Goal: Transaction & Acquisition: Book appointment/travel/reservation

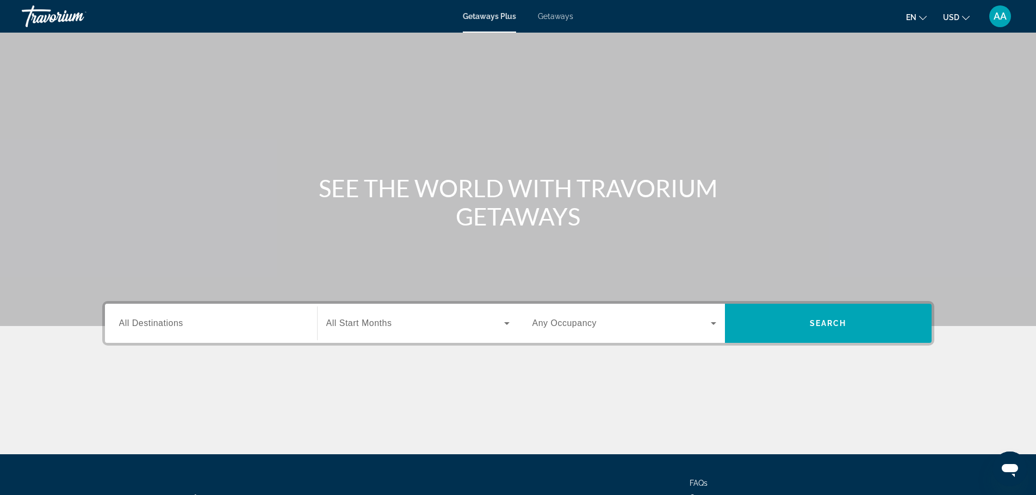
click at [258, 326] on input "Destination All Destinations" at bounding box center [211, 324] width 184 height 13
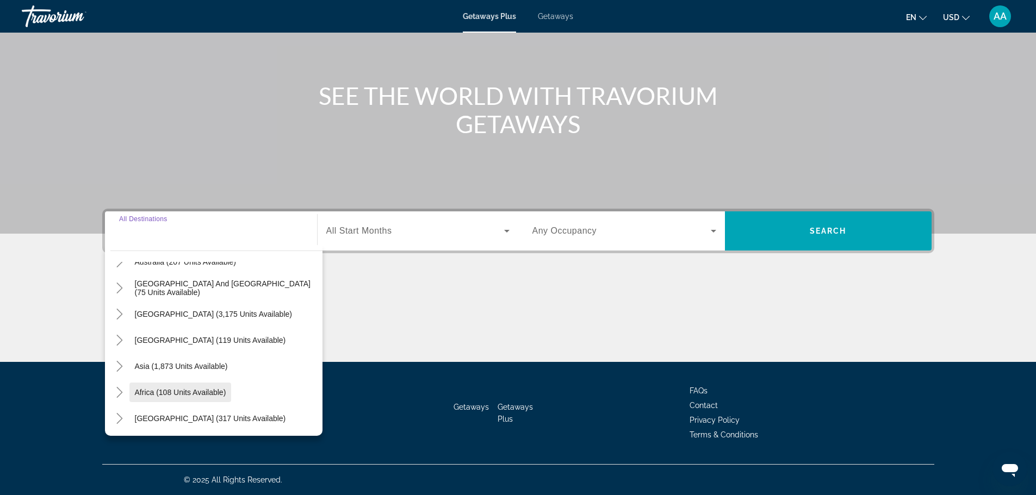
scroll to position [176, 0]
click at [186, 370] on span "Search widget" at bounding box center [181, 365] width 104 height 26
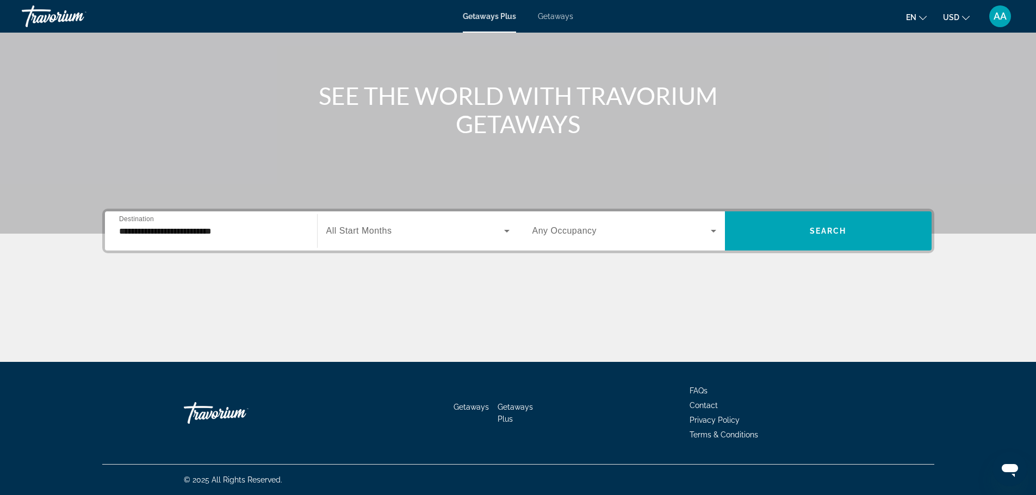
click at [372, 232] on span "All Start Months" at bounding box center [359, 230] width 66 height 9
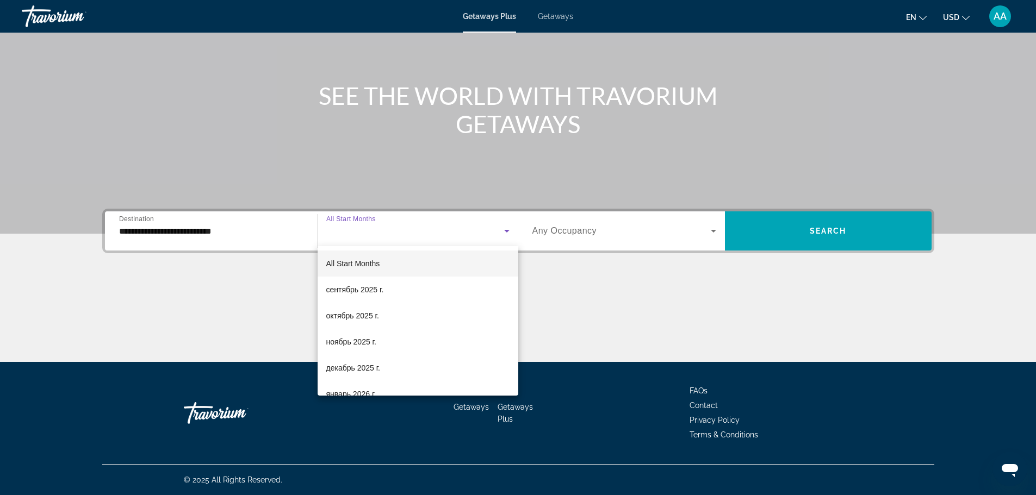
click at [193, 232] on div at bounding box center [518, 247] width 1036 height 495
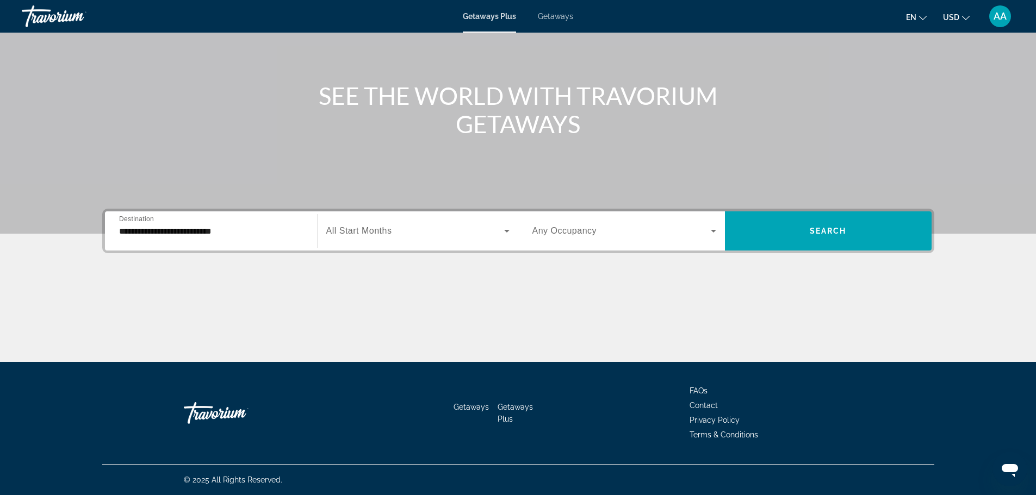
click at [200, 232] on input "**********" at bounding box center [211, 231] width 184 height 13
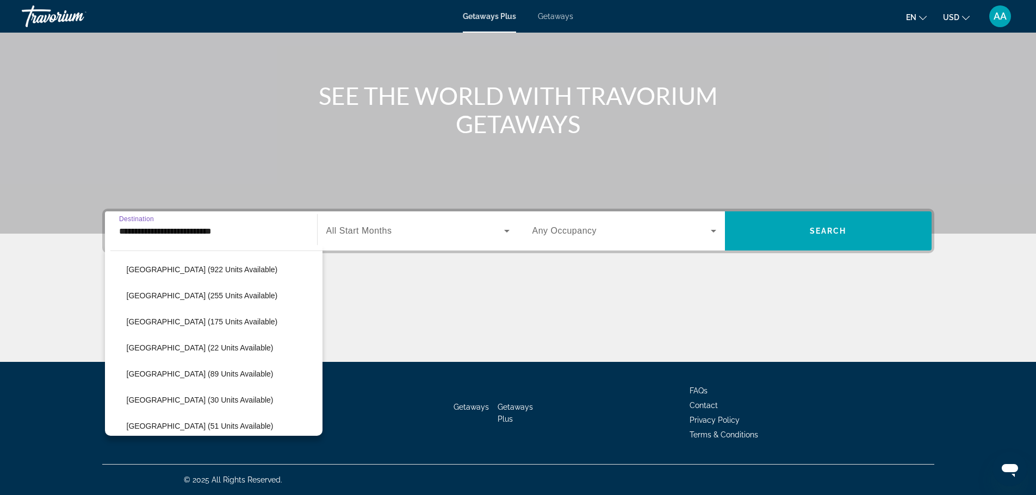
scroll to position [463, 0]
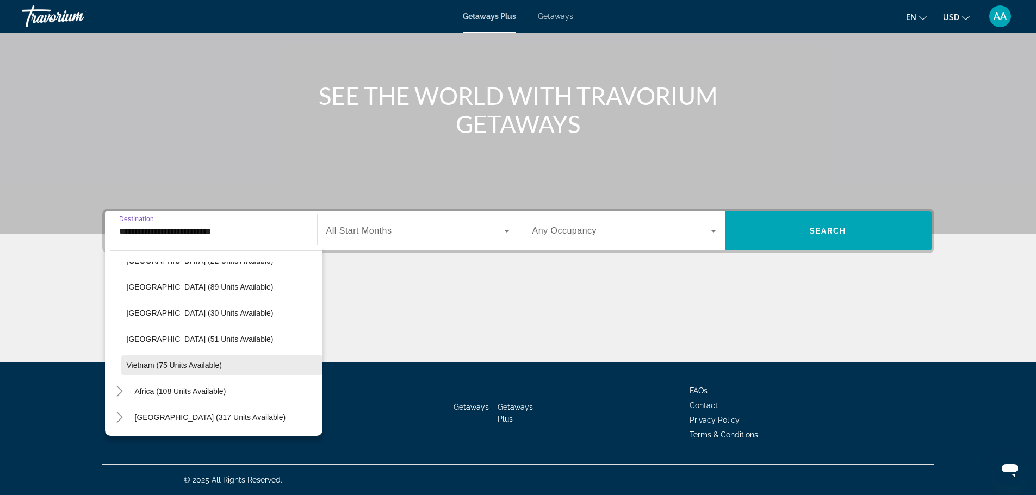
click at [190, 361] on span "Vietnam (75 units available)" at bounding box center [174, 365] width 95 height 9
type input "**********"
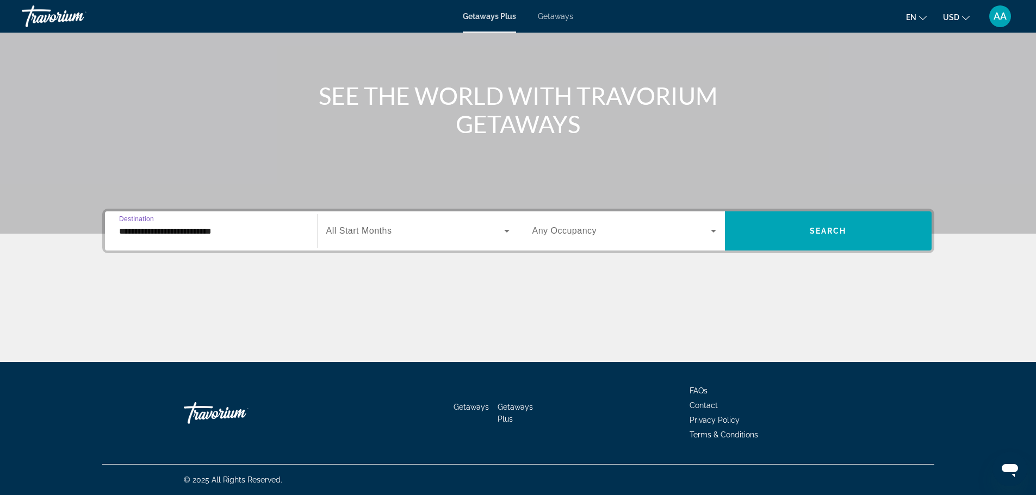
click at [393, 226] on span "Search widget" at bounding box center [415, 231] width 178 height 13
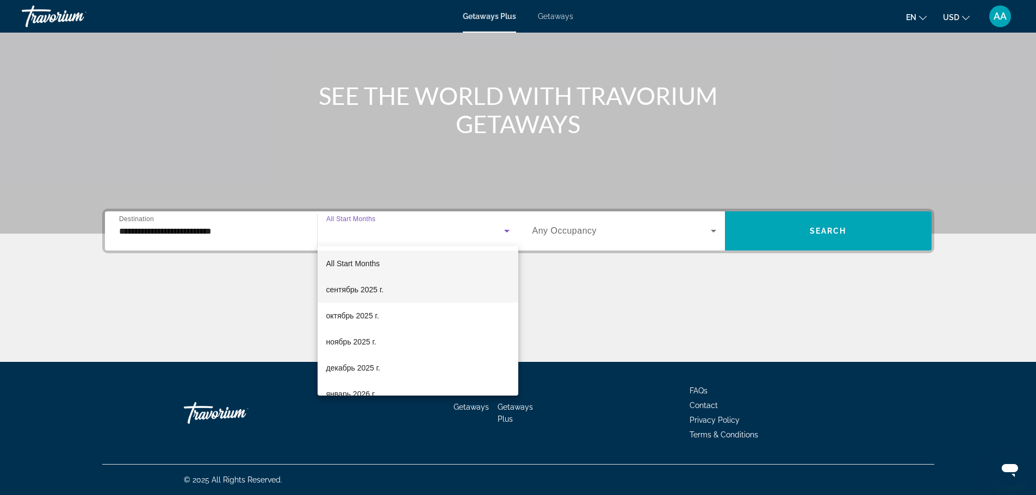
click at [386, 285] on mat-option "сентябрь 2025 г." at bounding box center [418, 290] width 201 height 26
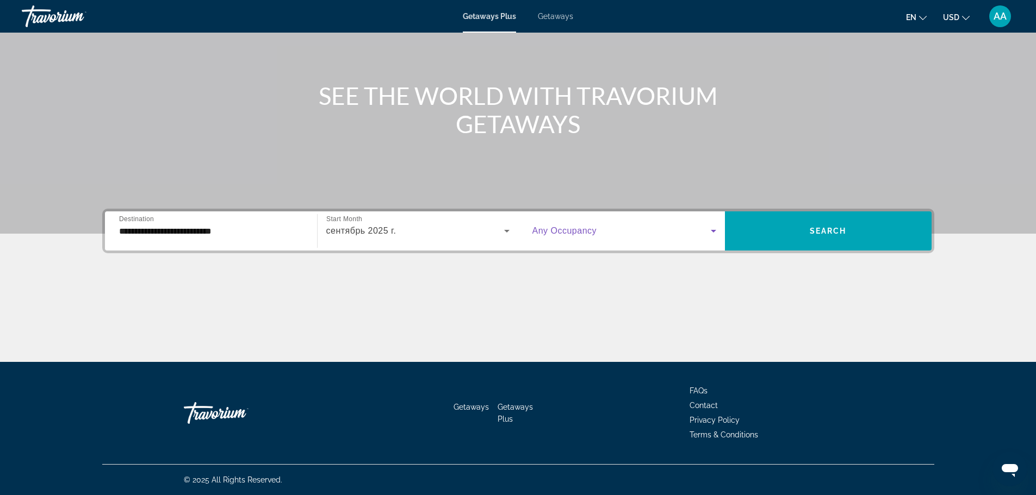
click at [632, 230] on span "Search widget" at bounding box center [621, 231] width 178 height 13
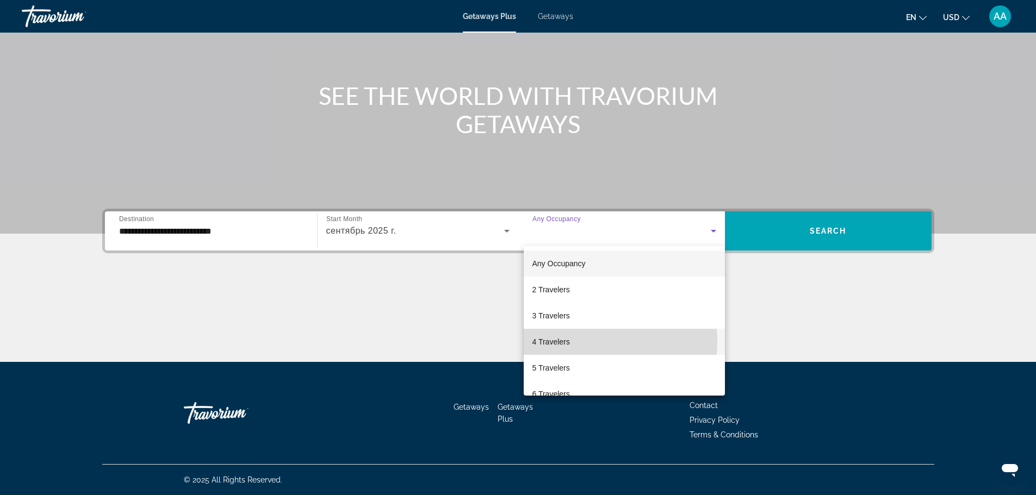
click at [594, 341] on mat-option "4 Travelers" at bounding box center [624, 342] width 201 height 26
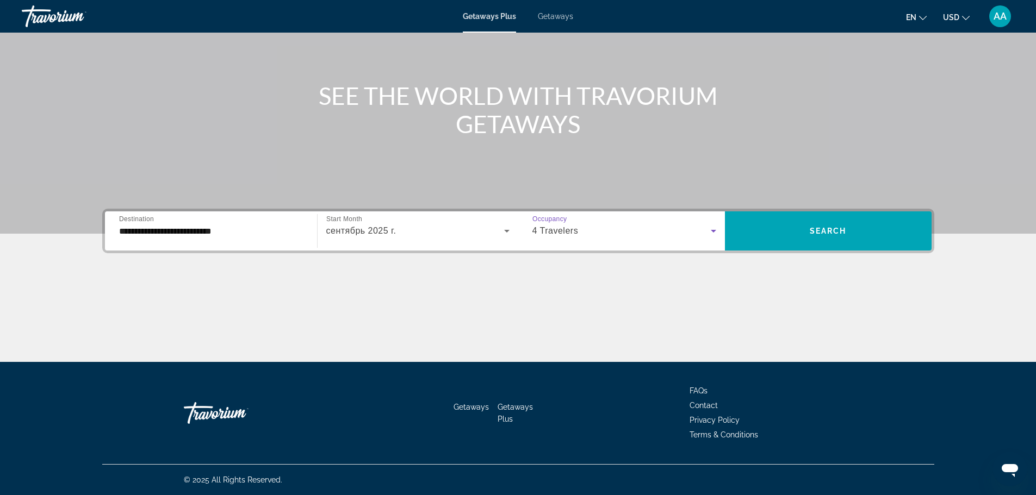
click at [615, 231] on div "4 Travelers" at bounding box center [621, 231] width 178 height 13
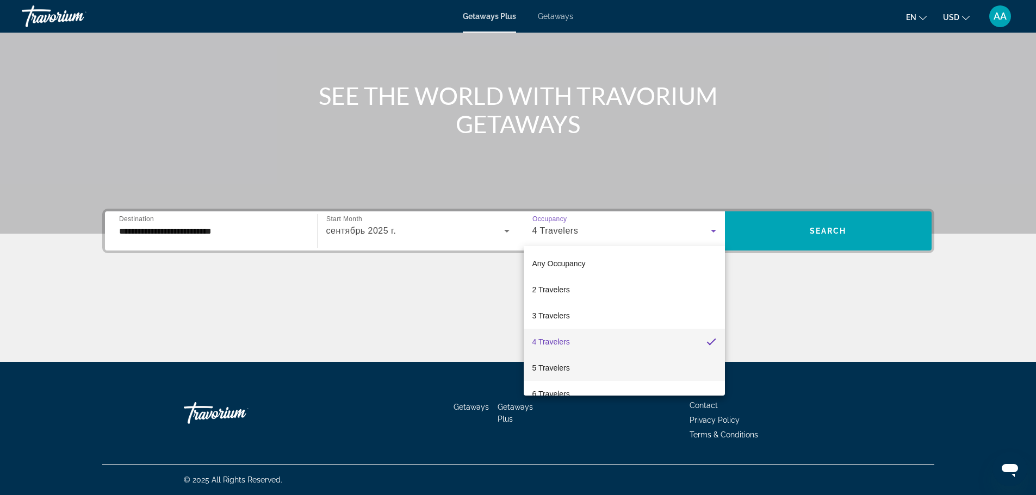
click at [600, 371] on mat-option "5 Travelers" at bounding box center [624, 368] width 201 height 26
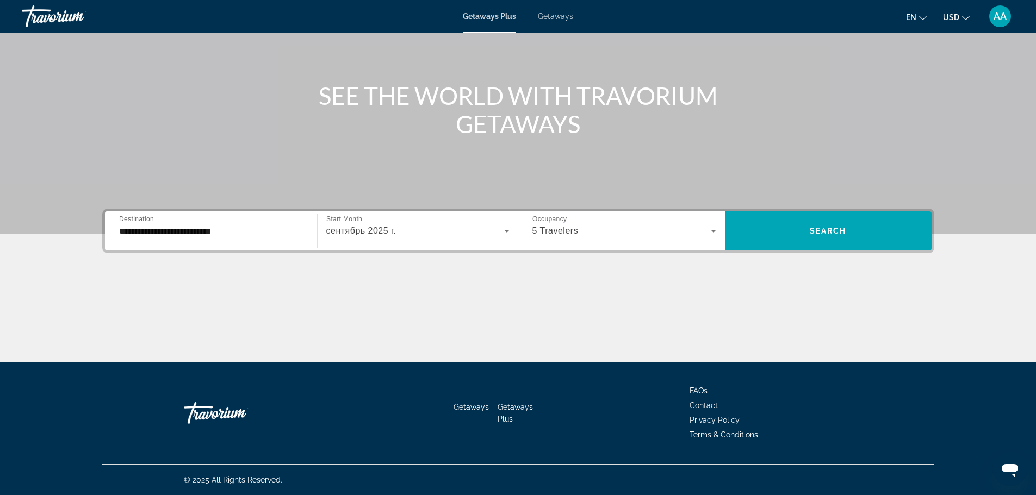
click at [818, 202] on div "Main content" at bounding box center [518, 71] width 1036 height 326
click at [806, 226] on span "Search widget" at bounding box center [828, 231] width 207 height 26
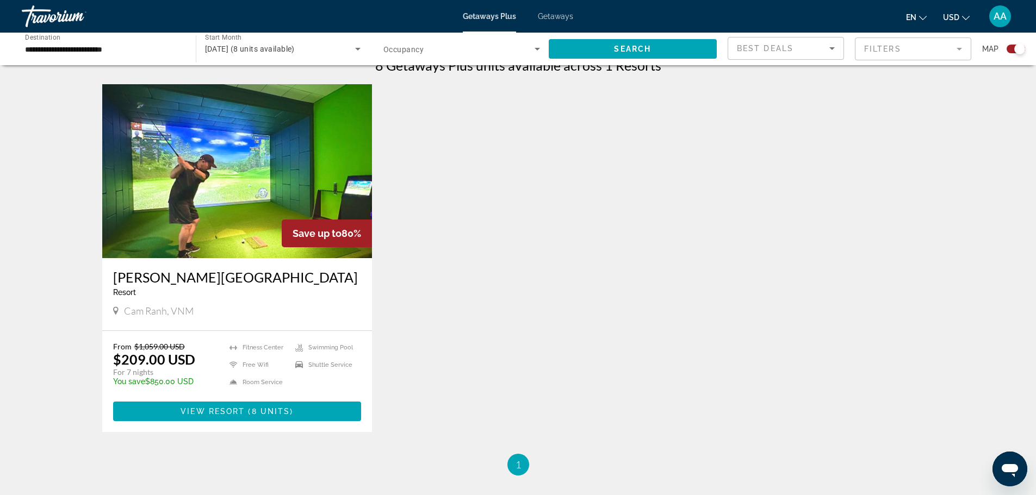
scroll to position [381, 0]
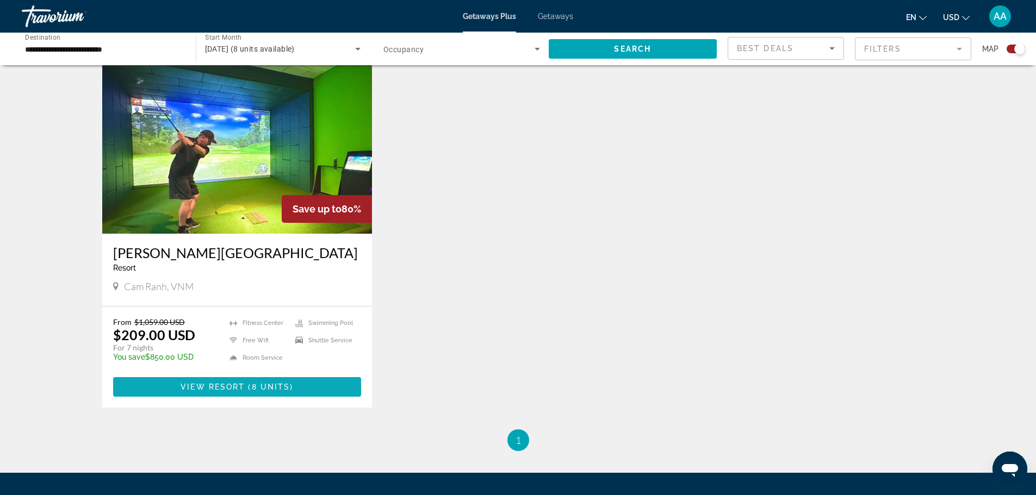
click at [233, 389] on span "View Resort" at bounding box center [213, 387] width 64 height 9
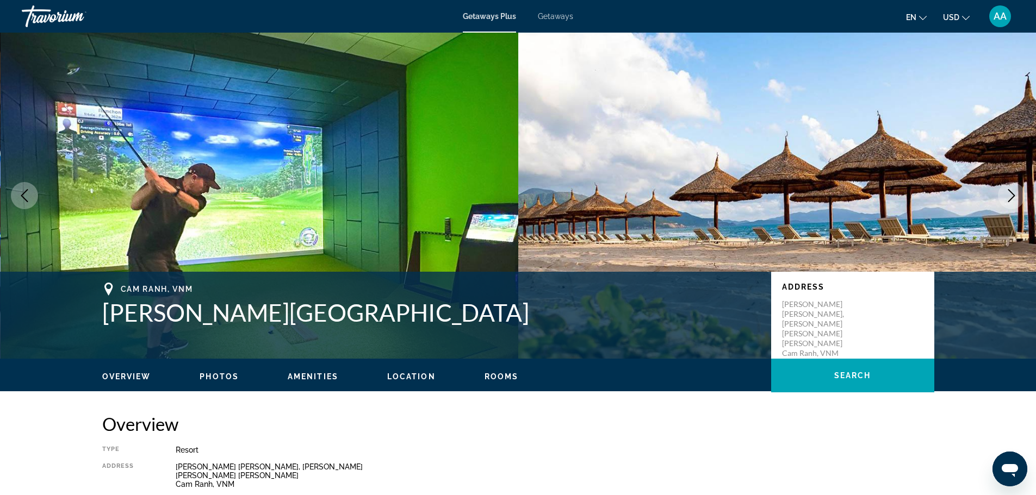
click at [1010, 197] on icon "Next image" at bounding box center [1011, 195] width 13 height 13
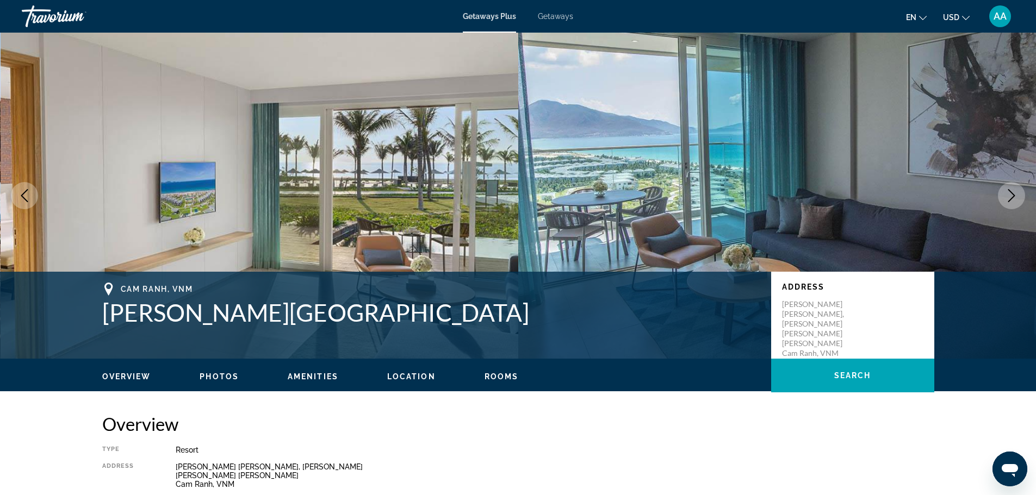
click at [1010, 197] on icon "Next image" at bounding box center [1011, 195] width 13 height 13
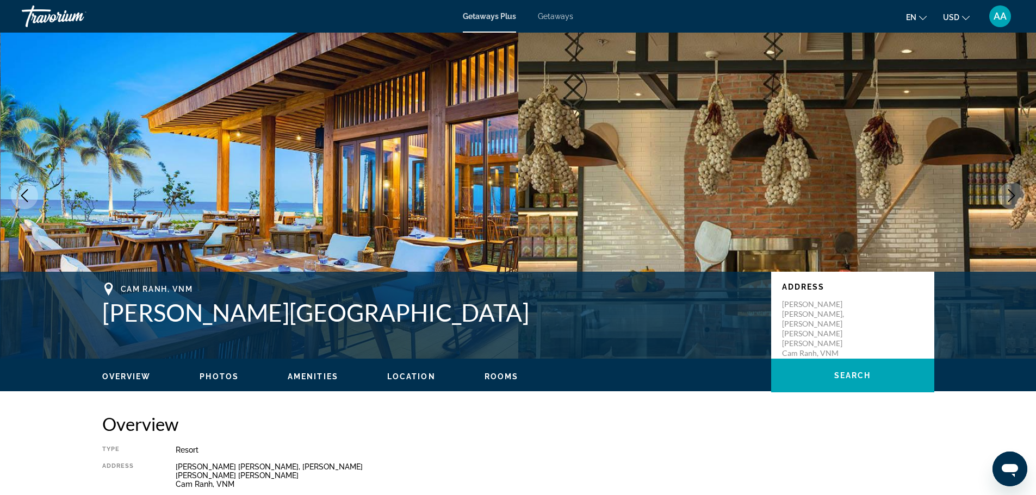
click at [1010, 197] on icon "Next image" at bounding box center [1011, 195] width 13 height 13
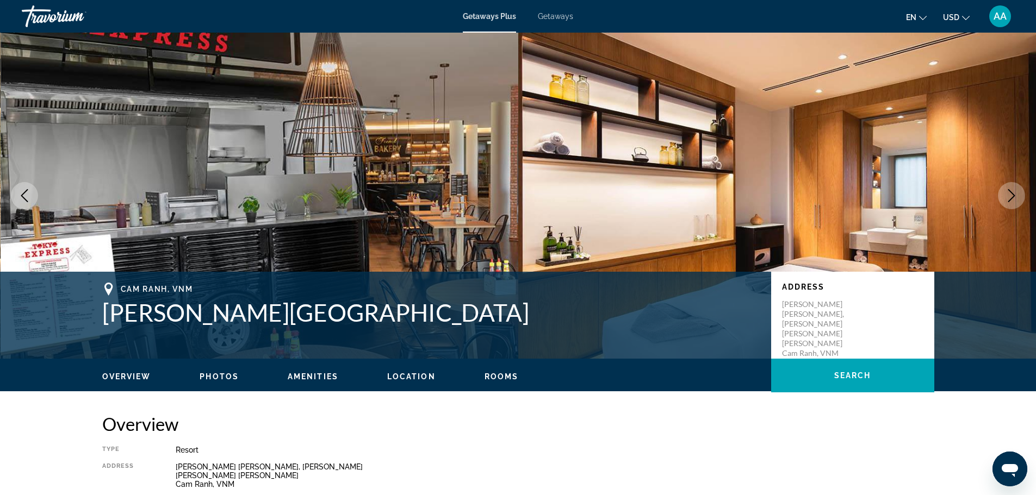
click at [1010, 197] on icon "Next image" at bounding box center [1011, 195] width 13 height 13
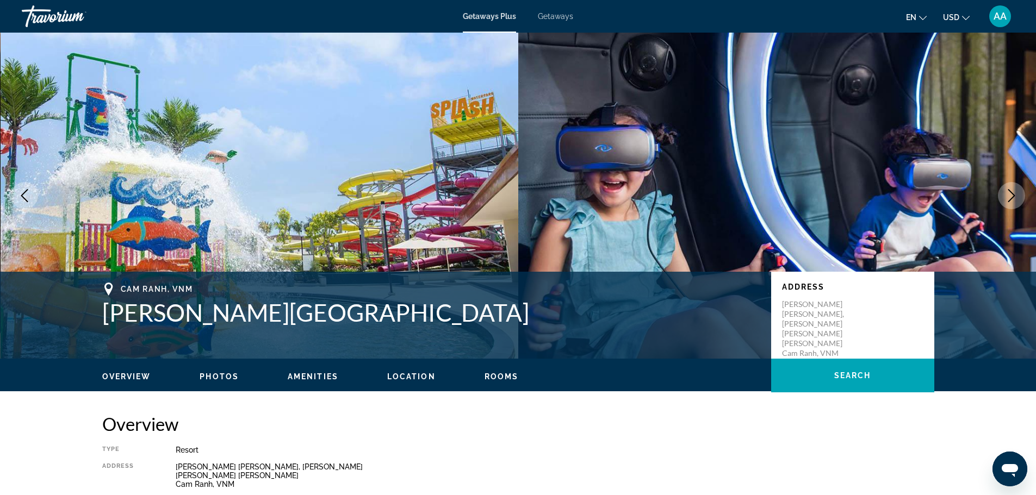
click at [1010, 197] on icon "Next image" at bounding box center [1011, 195] width 13 height 13
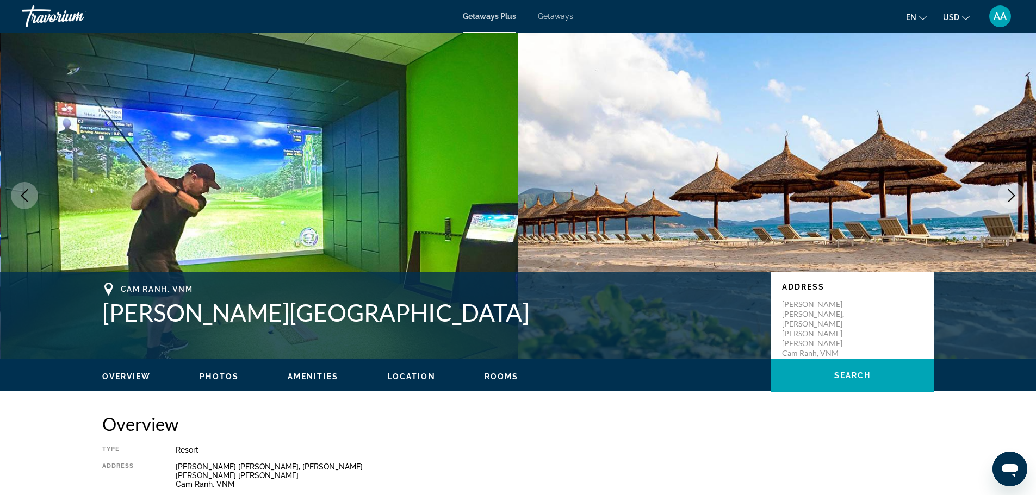
click at [1010, 197] on icon "Next image" at bounding box center [1011, 195] width 13 height 13
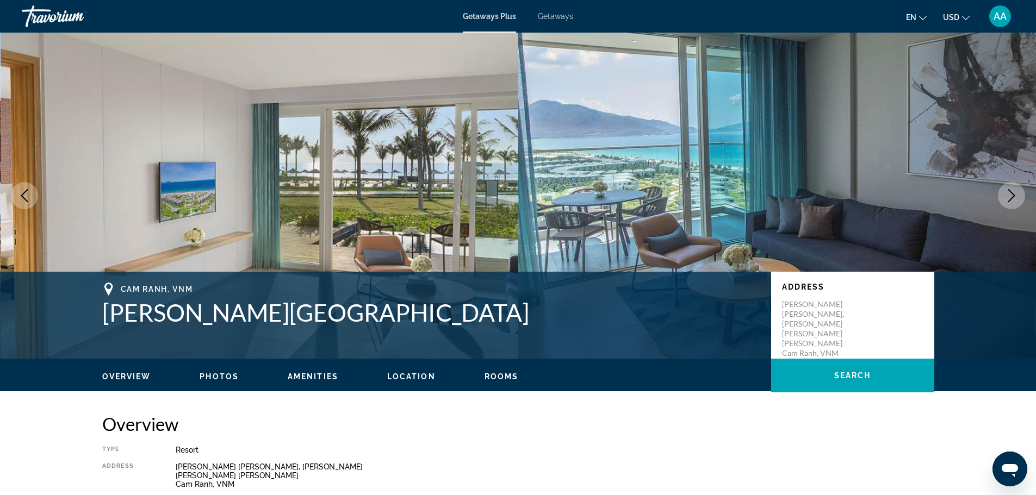
click at [1010, 197] on icon "Next image" at bounding box center [1011, 195] width 13 height 13
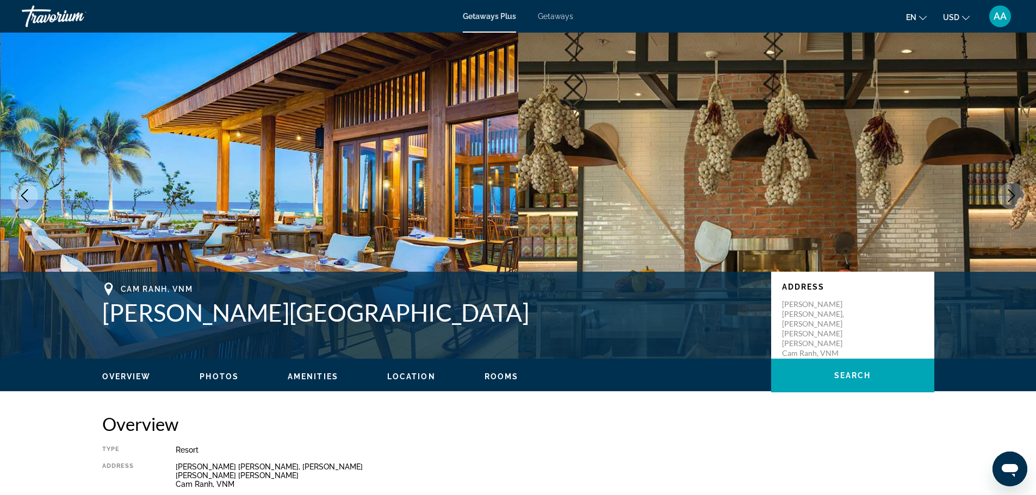
click at [1010, 197] on icon "Next image" at bounding box center [1011, 195] width 13 height 13
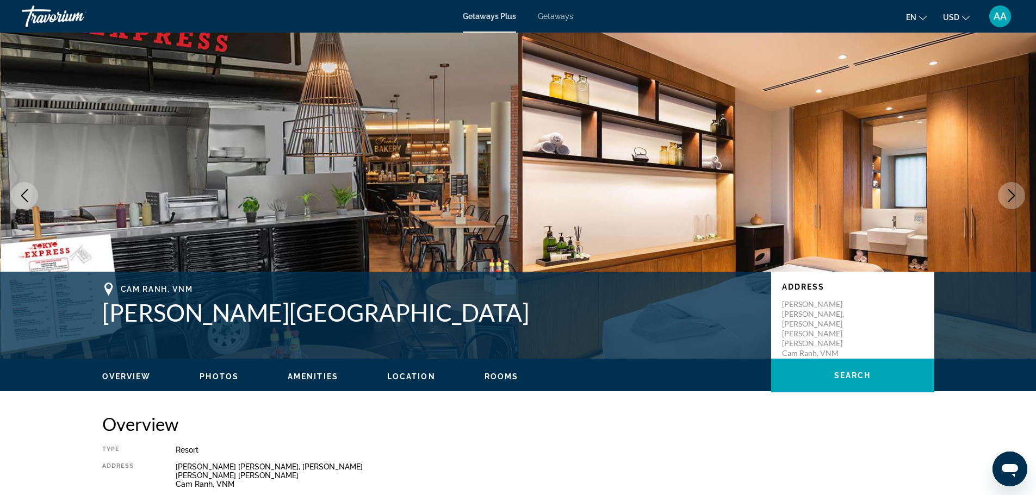
click at [1010, 197] on icon "Next image" at bounding box center [1011, 195] width 13 height 13
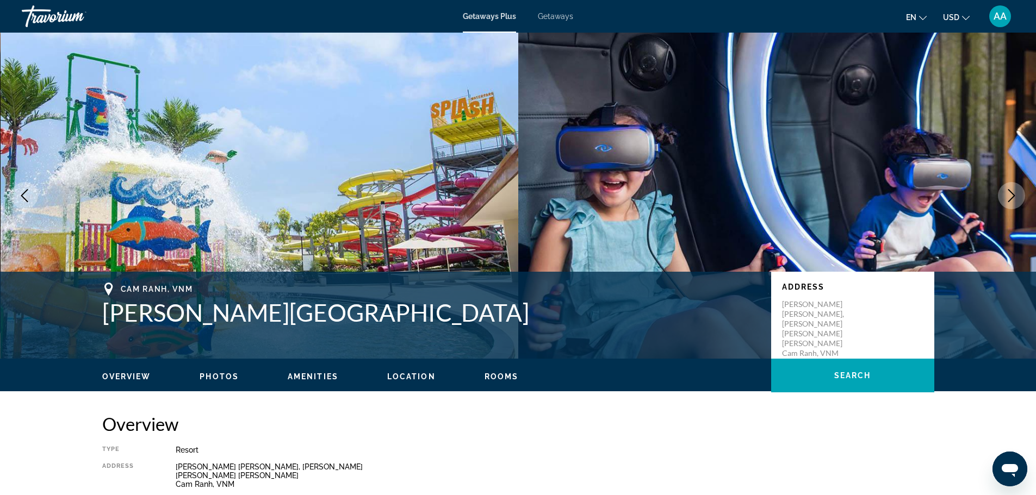
click at [1010, 197] on icon "Next image" at bounding box center [1011, 195] width 13 height 13
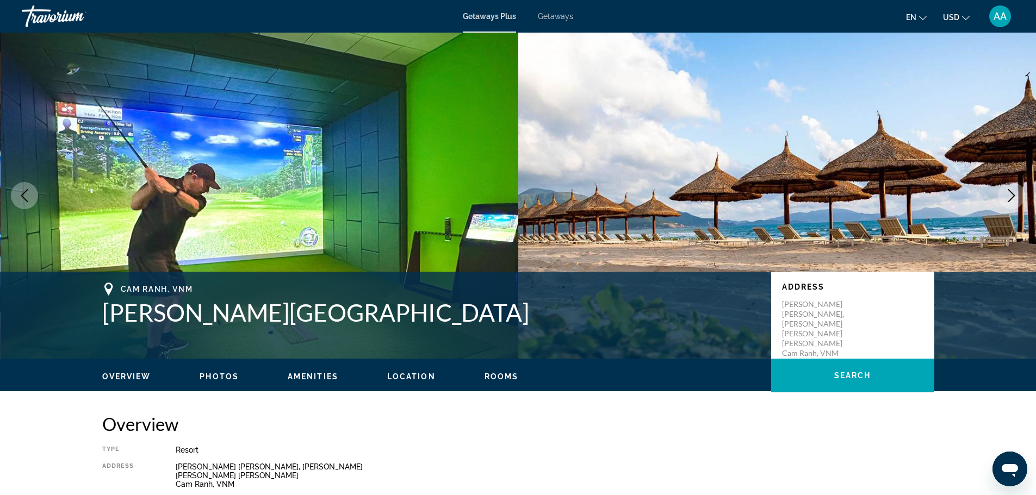
click at [1010, 197] on icon "Next image" at bounding box center [1011, 195] width 13 height 13
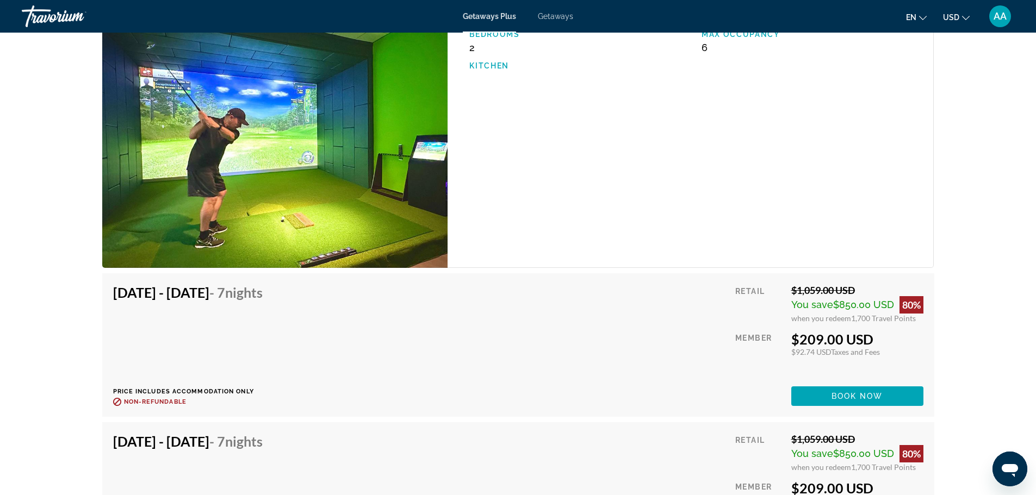
scroll to position [1849, 0]
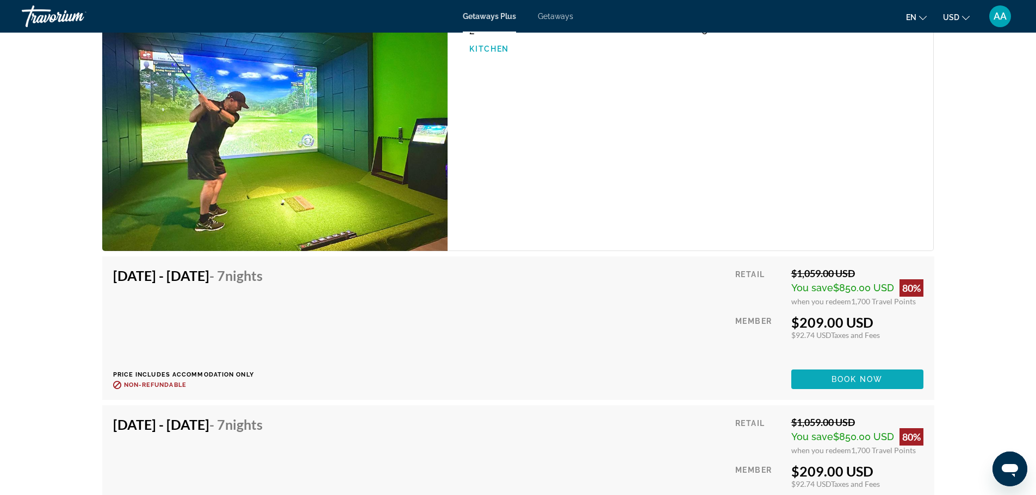
click at [848, 375] on span "Book now" at bounding box center [857, 379] width 52 height 9
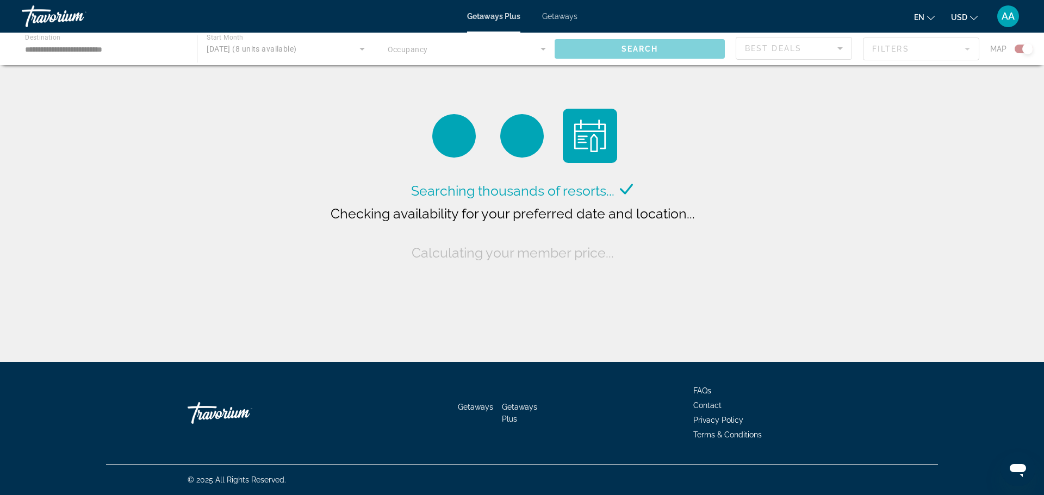
click at [562, 15] on span "Getaways" at bounding box center [559, 16] width 35 height 9
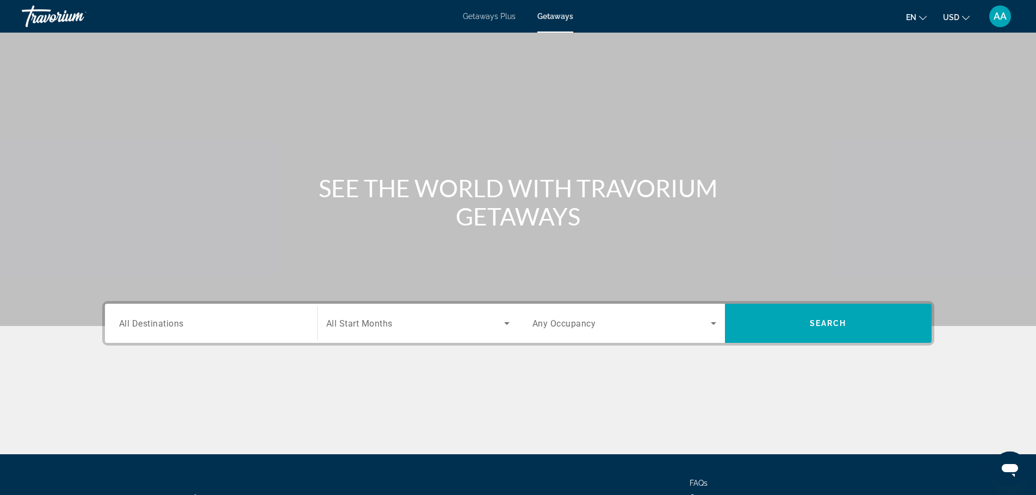
click at [181, 334] on div "Search widget" at bounding box center [211, 323] width 184 height 31
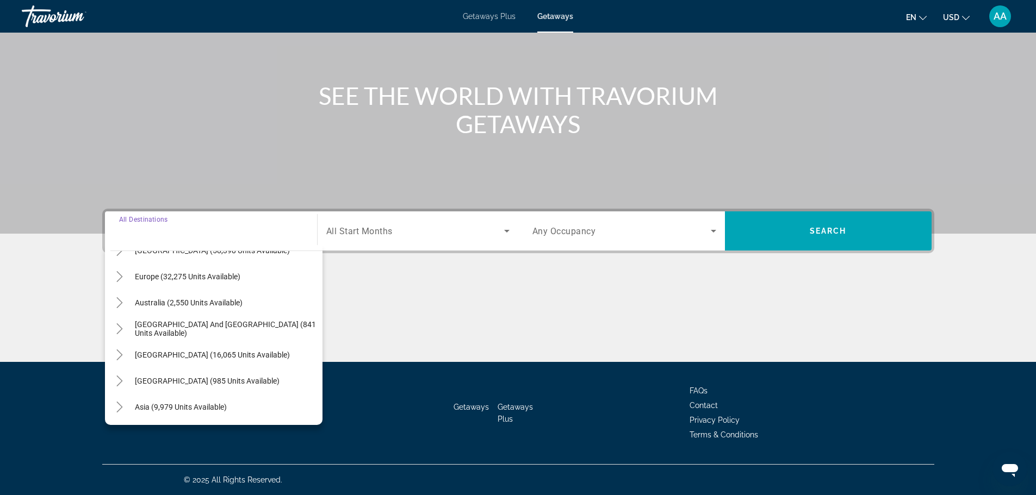
scroll to position [163, 0]
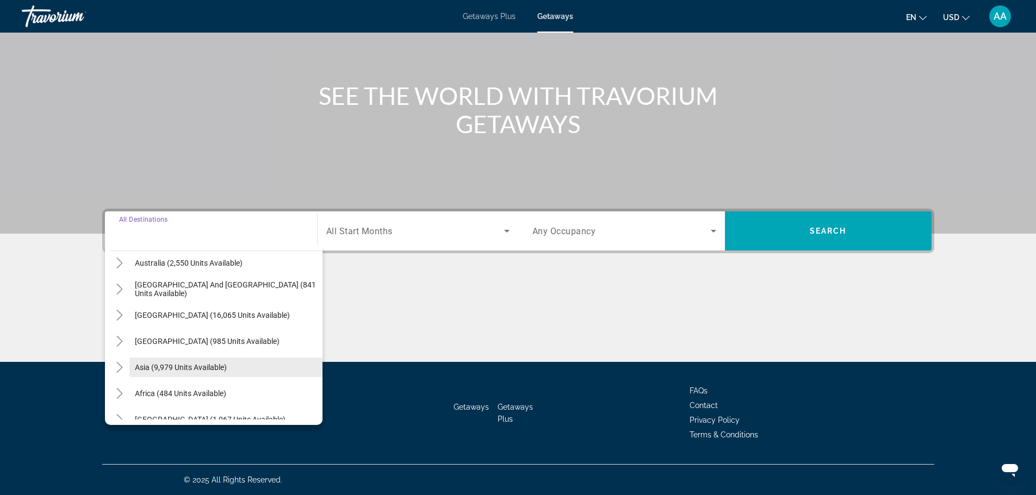
click at [192, 367] on span "Asia (9,979 units available)" at bounding box center [181, 367] width 92 height 9
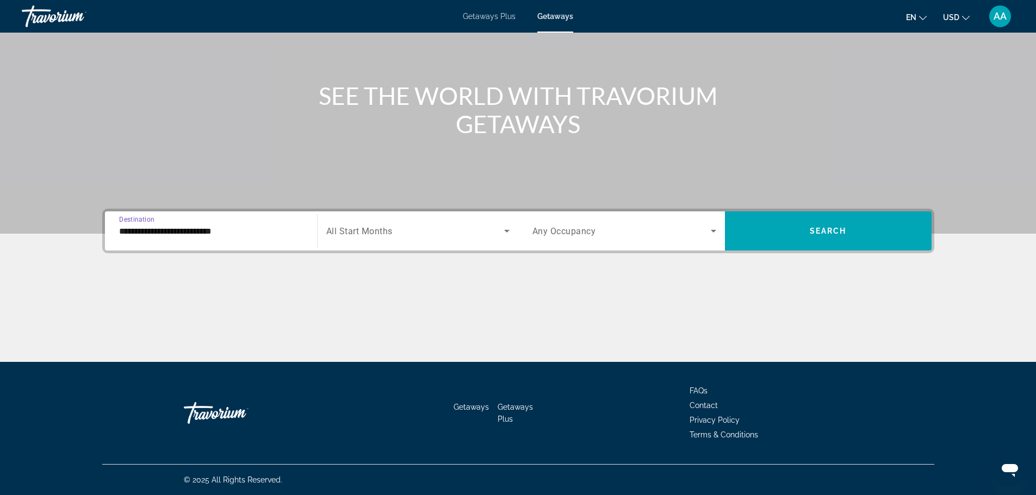
click at [185, 241] on div "**********" at bounding box center [211, 231] width 184 height 31
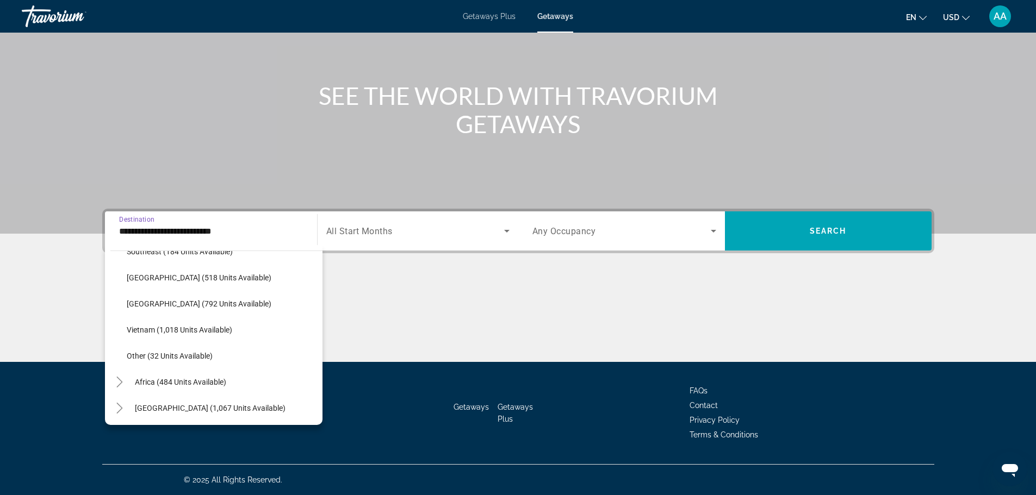
scroll to position [568, 0]
click at [194, 324] on span "Vietnam (1,018 units available)" at bounding box center [179, 328] width 105 height 9
type input "**********"
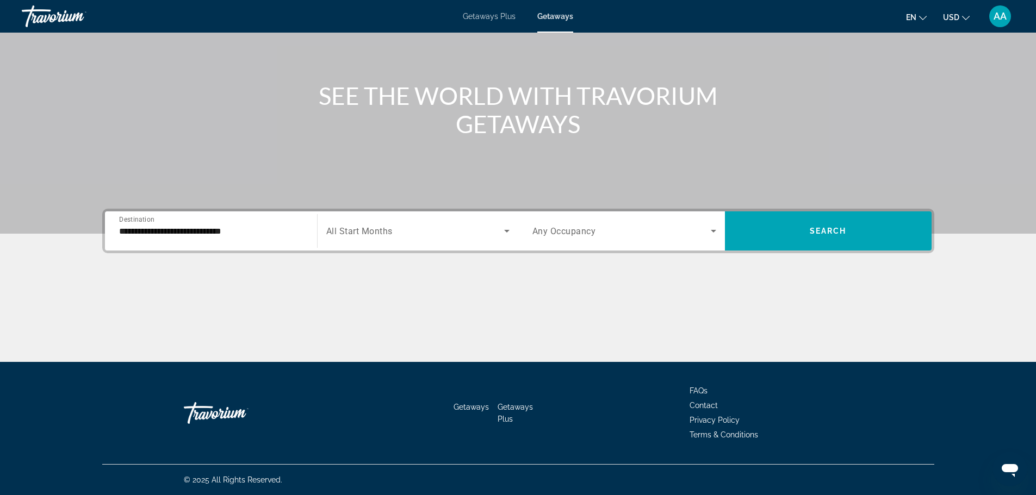
click at [371, 224] on div "Search widget" at bounding box center [417, 231] width 183 height 30
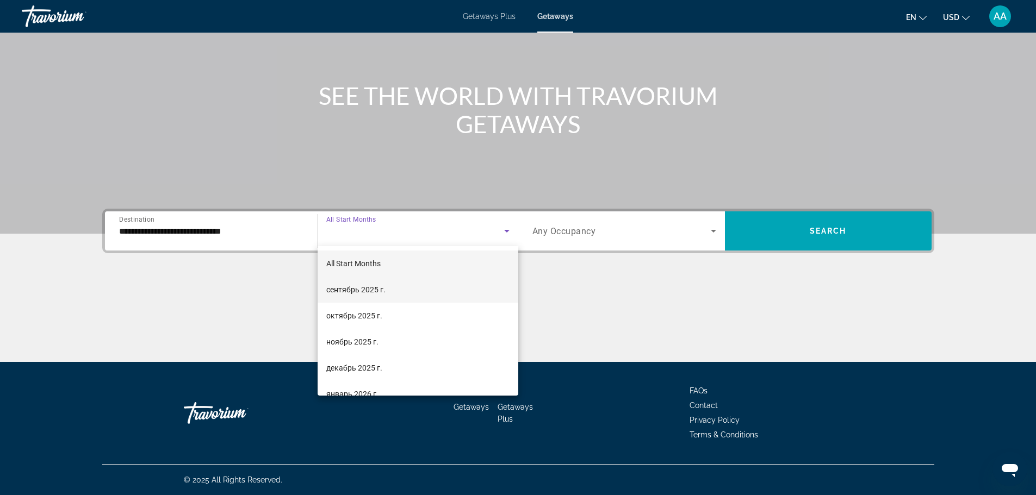
click at [384, 287] on span "сентябрь 2025 г." at bounding box center [355, 289] width 59 height 13
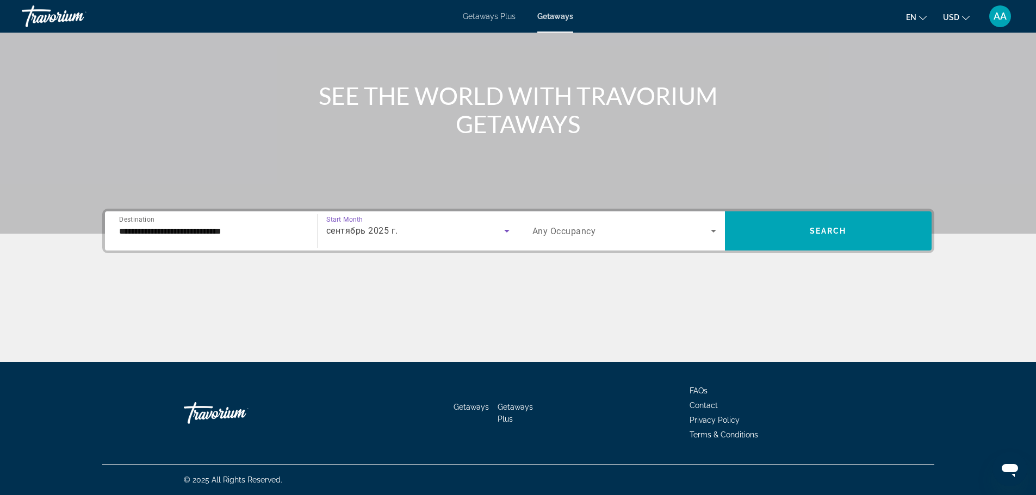
click at [611, 230] on span "Search widget" at bounding box center [621, 231] width 178 height 13
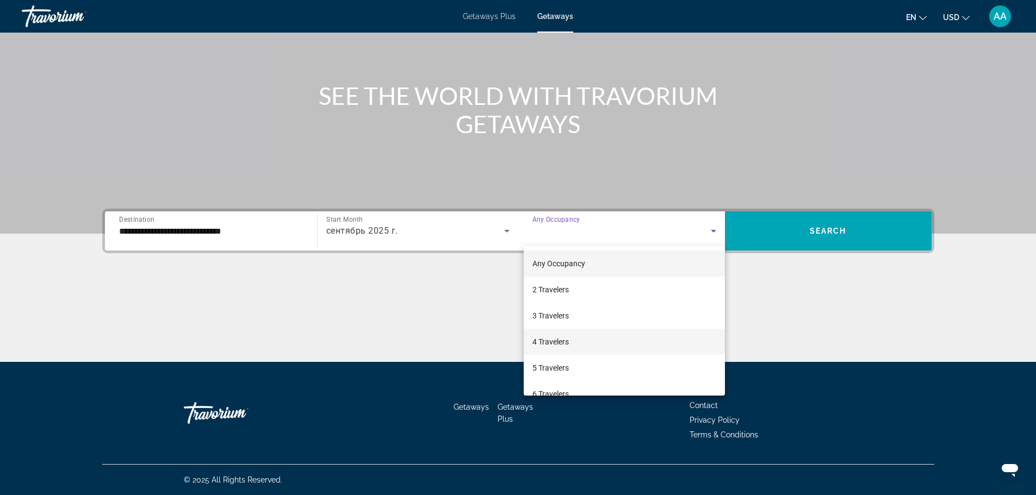
click at [579, 337] on mat-option "4 Travelers" at bounding box center [624, 342] width 201 height 26
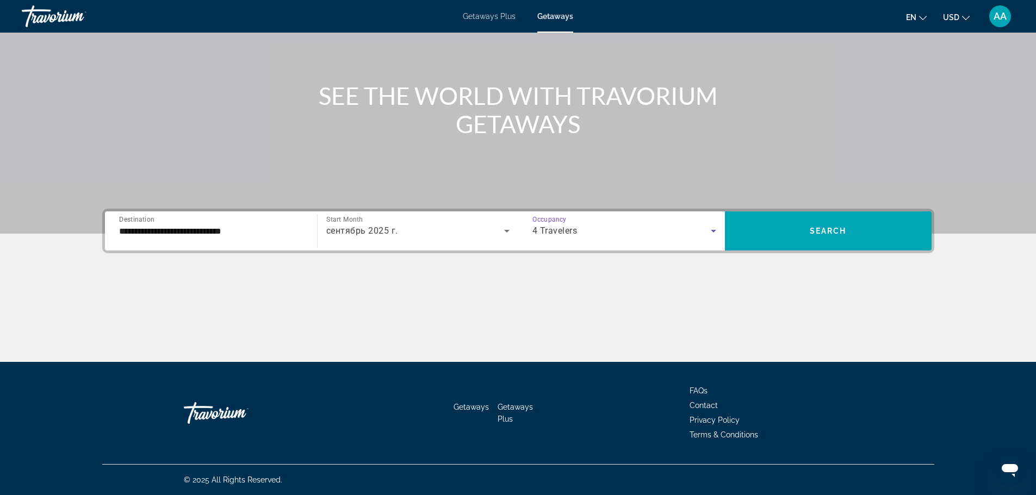
click at [612, 228] on div "4 Travelers" at bounding box center [621, 231] width 178 height 13
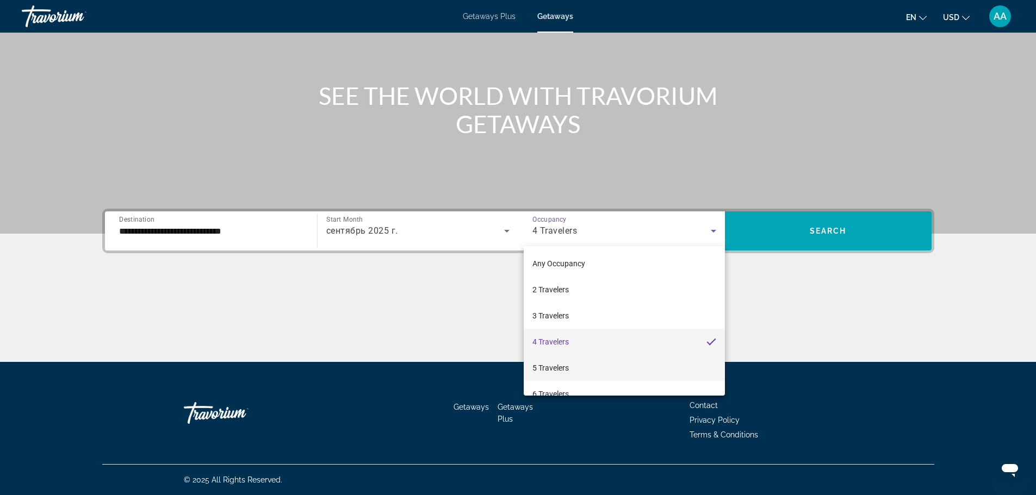
click at [597, 360] on mat-option "5 Travelers" at bounding box center [624, 368] width 201 height 26
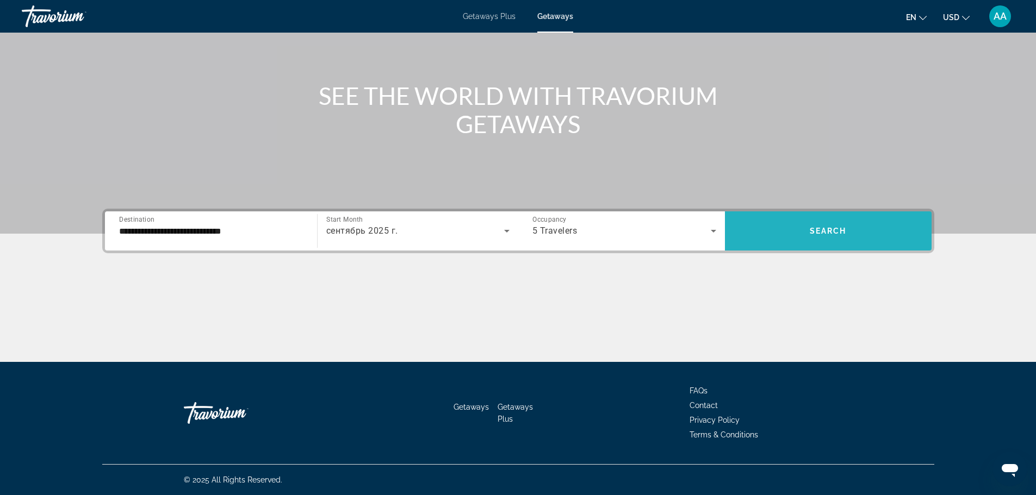
click at [793, 220] on span "Search widget" at bounding box center [828, 231] width 207 height 26
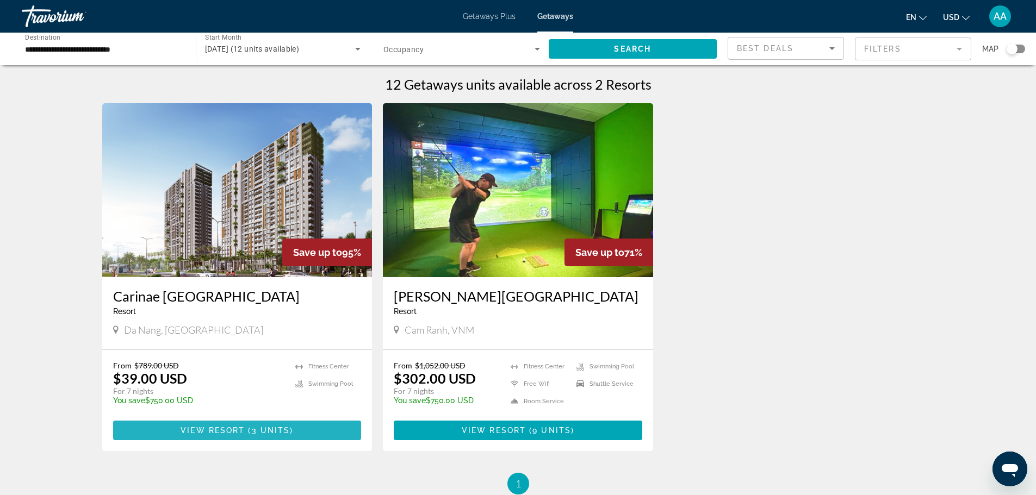
click at [238, 433] on span "View Resort" at bounding box center [213, 430] width 64 height 9
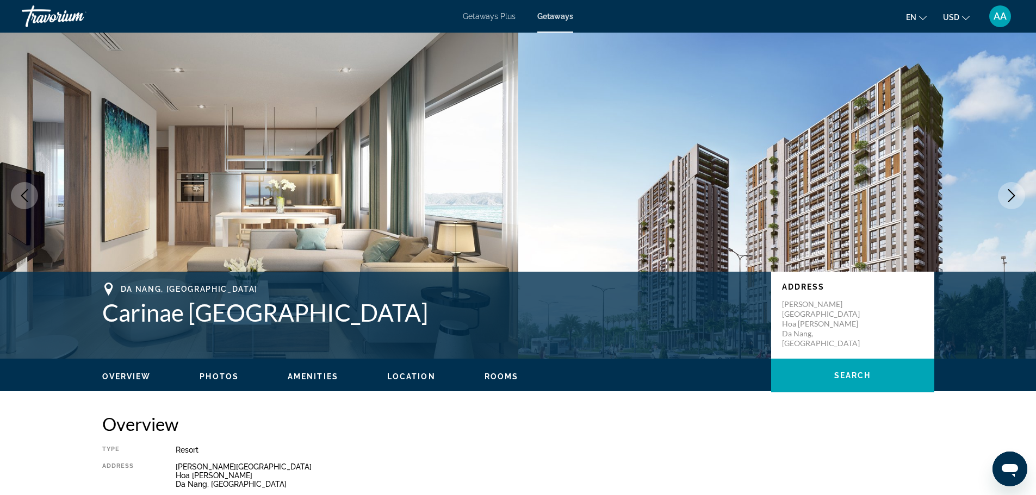
click at [1006, 198] on icon "Next image" at bounding box center [1011, 195] width 13 height 13
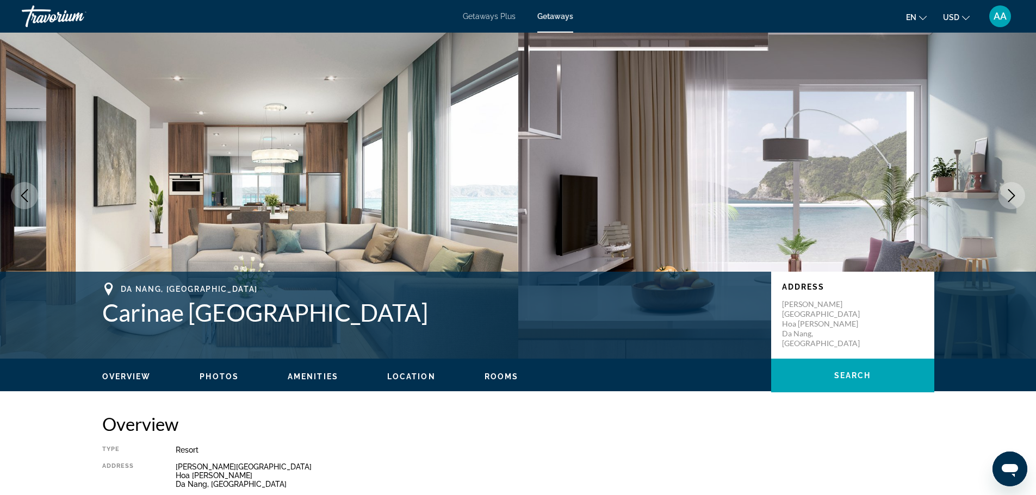
click at [1006, 198] on icon "Next image" at bounding box center [1011, 195] width 13 height 13
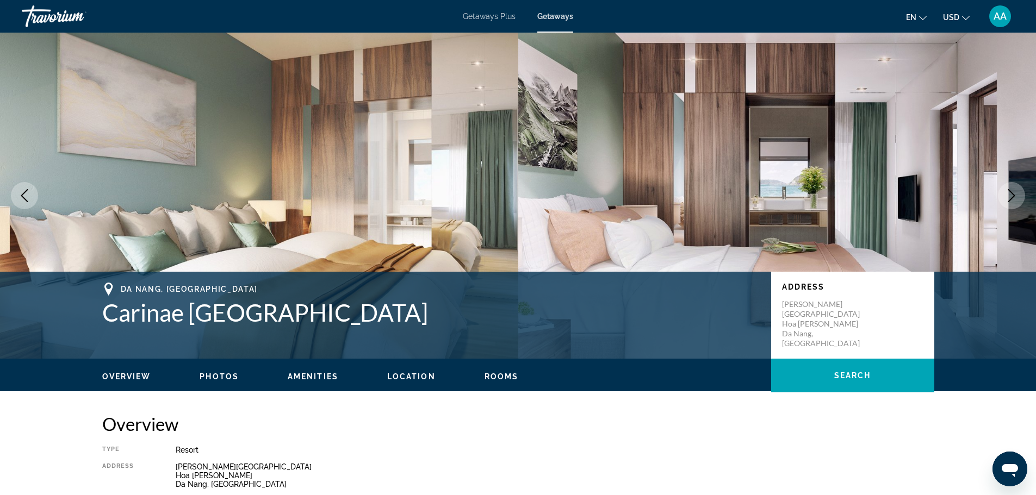
click at [1006, 198] on icon "Next image" at bounding box center [1011, 195] width 13 height 13
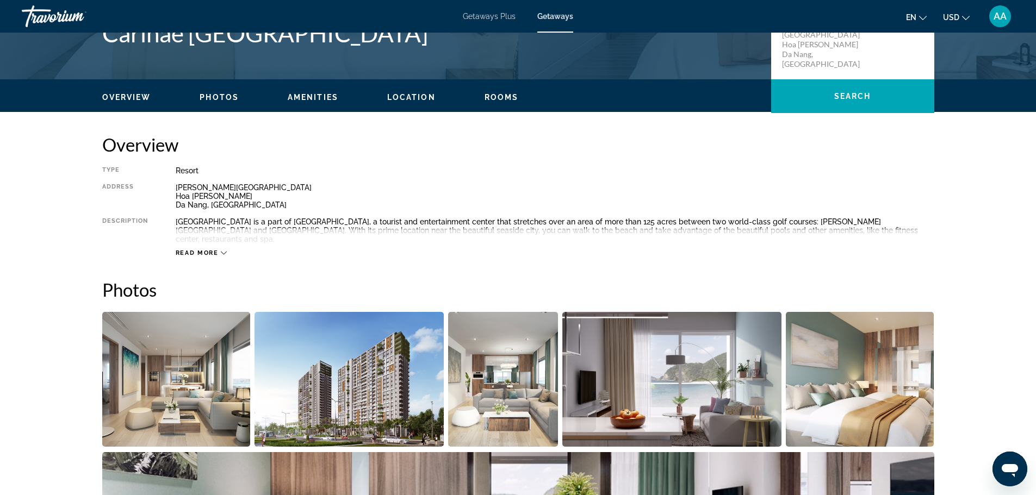
scroll to position [435, 0]
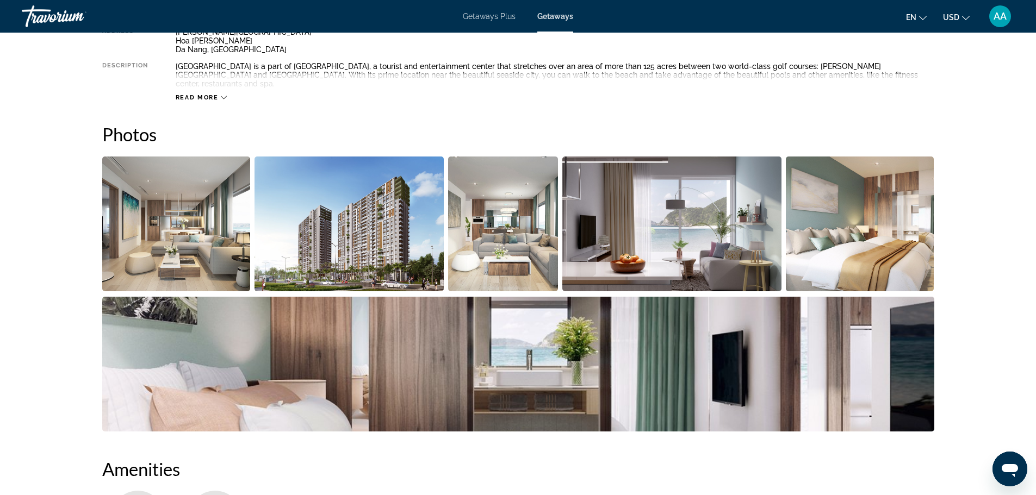
click at [182, 207] on img "Open full-screen image slider" at bounding box center [176, 224] width 148 height 135
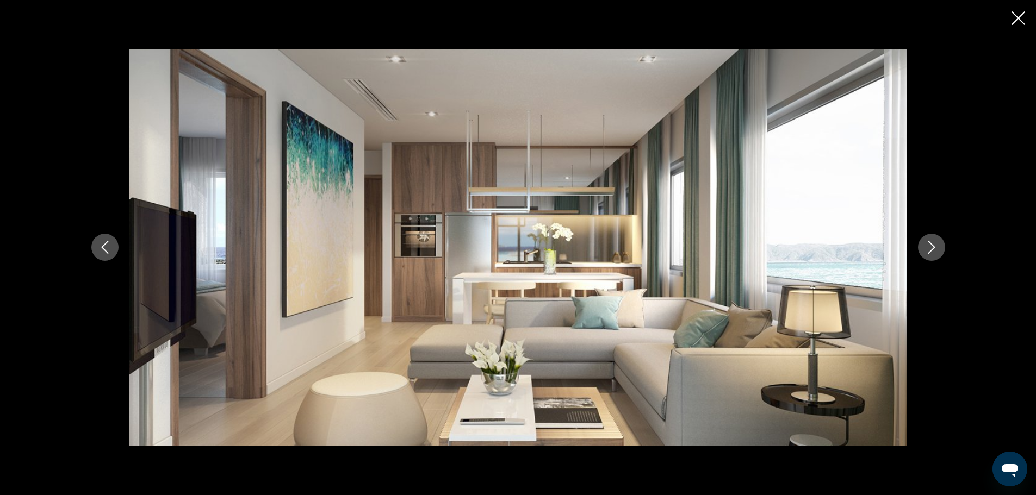
drag, startPoint x: 1017, startPoint y: 18, endPoint x: 998, endPoint y: 35, distance: 25.4
click at [1017, 18] on icon "Close slideshow" at bounding box center [1018, 18] width 14 height 14
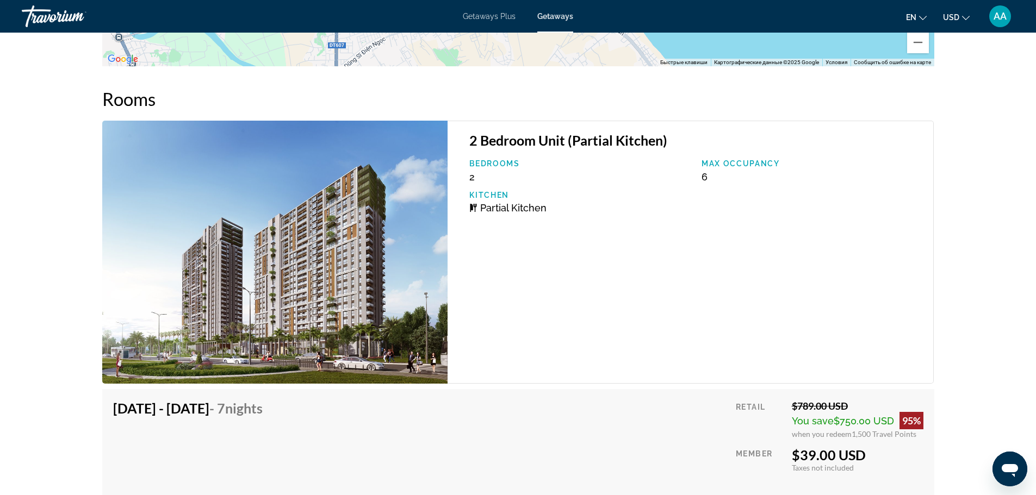
scroll to position [1794, 0]
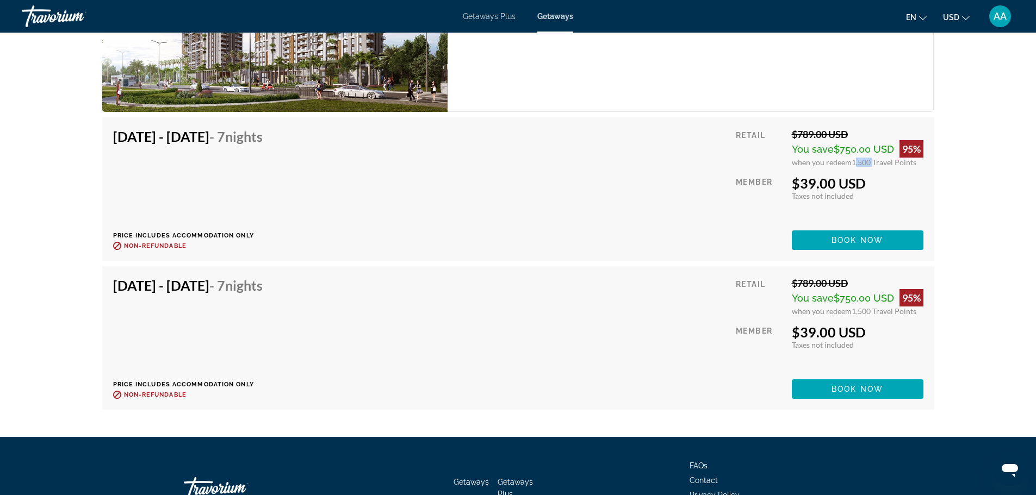
drag, startPoint x: 851, startPoint y: 155, endPoint x: 872, endPoint y: 155, distance: 20.7
click at [872, 158] on span "1,500 Travel Points" at bounding box center [883, 162] width 65 height 9
copy span "1,500"
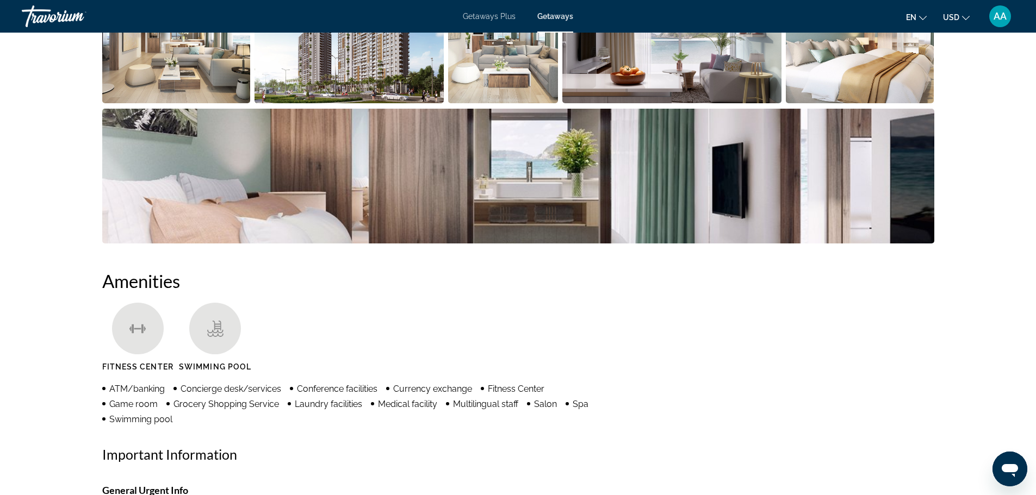
scroll to position [544, 0]
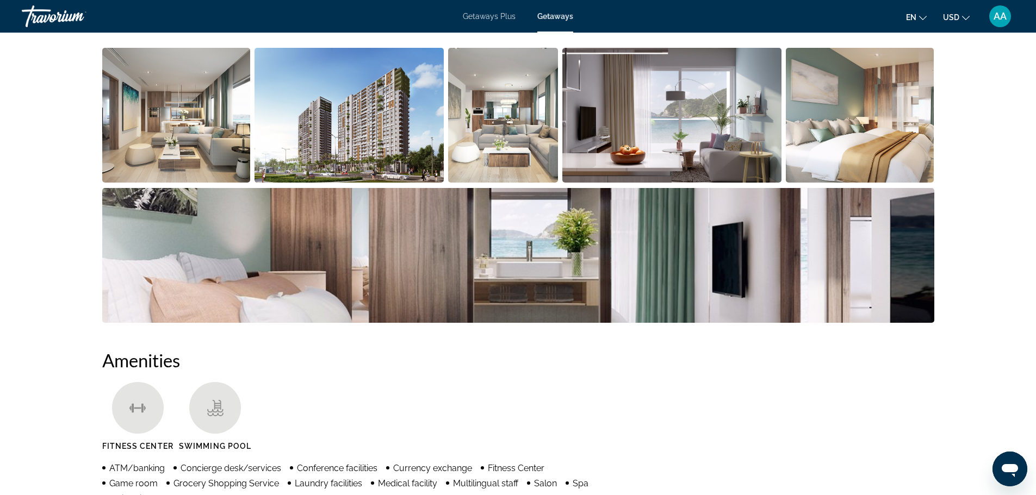
click at [511, 125] on img "Open full-screen image slider" at bounding box center [503, 115] width 110 height 135
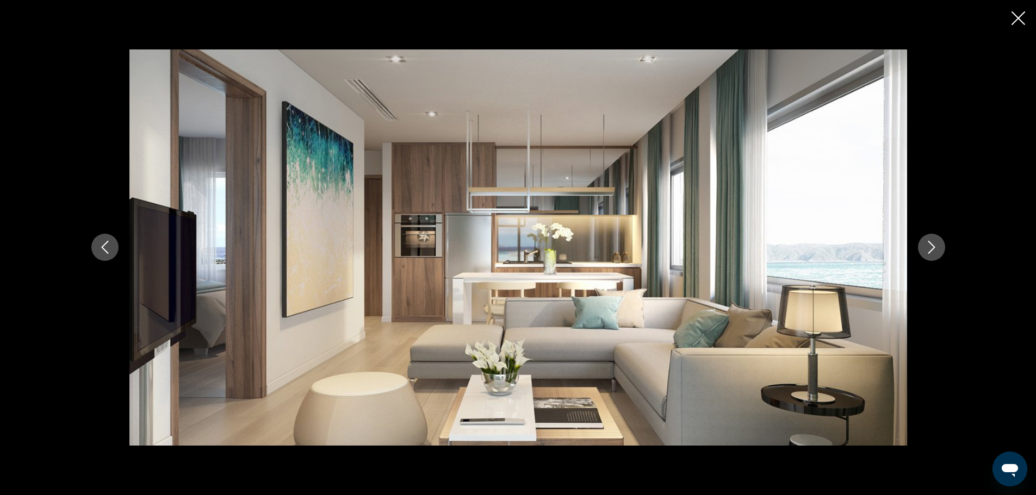
click at [934, 252] on icon "Next image" at bounding box center [931, 247] width 13 height 13
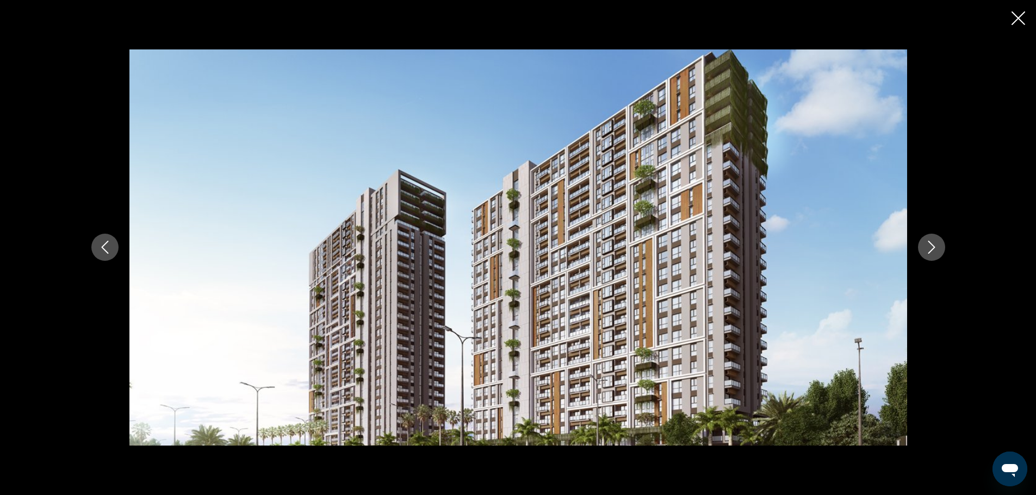
click at [934, 252] on icon "Next image" at bounding box center [931, 247] width 13 height 13
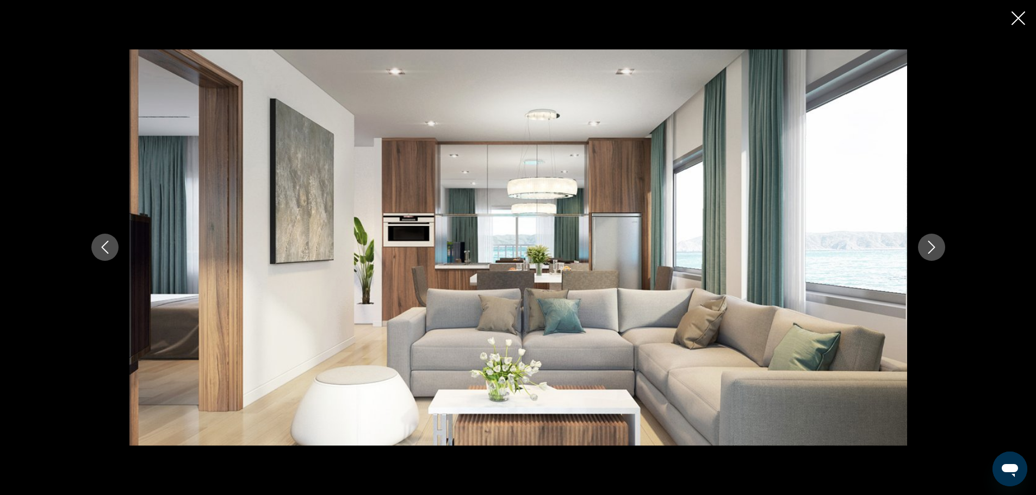
click at [934, 252] on icon "Next image" at bounding box center [931, 247] width 13 height 13
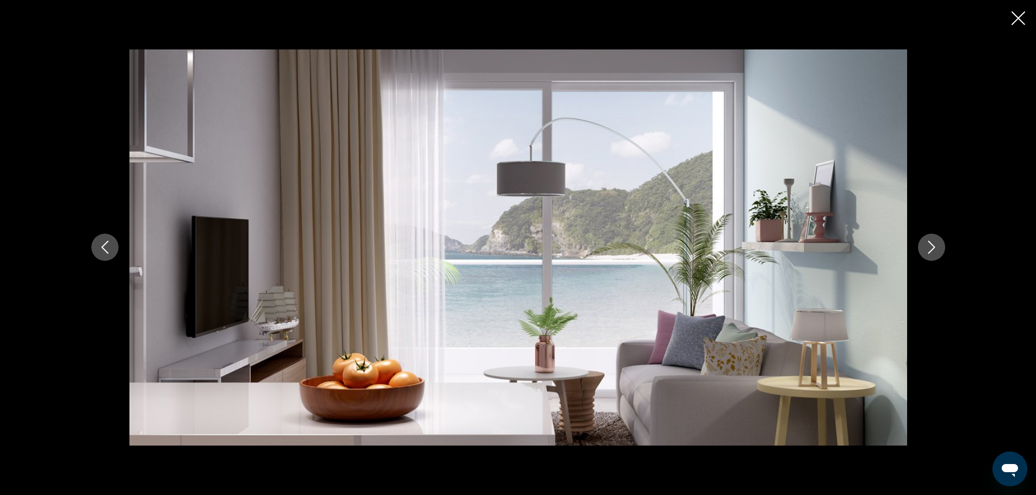
click at [934, 252] on icon "Next image" at bounding box center [931, 247] width 13 height 13
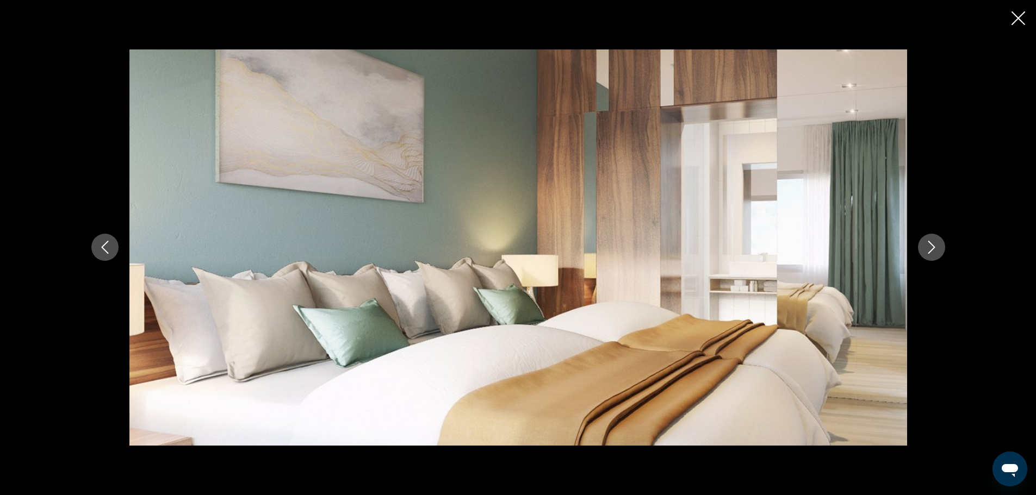
click at [934, 252] on icon "Next image" at bounding box center [931, 247] width 13 height 13
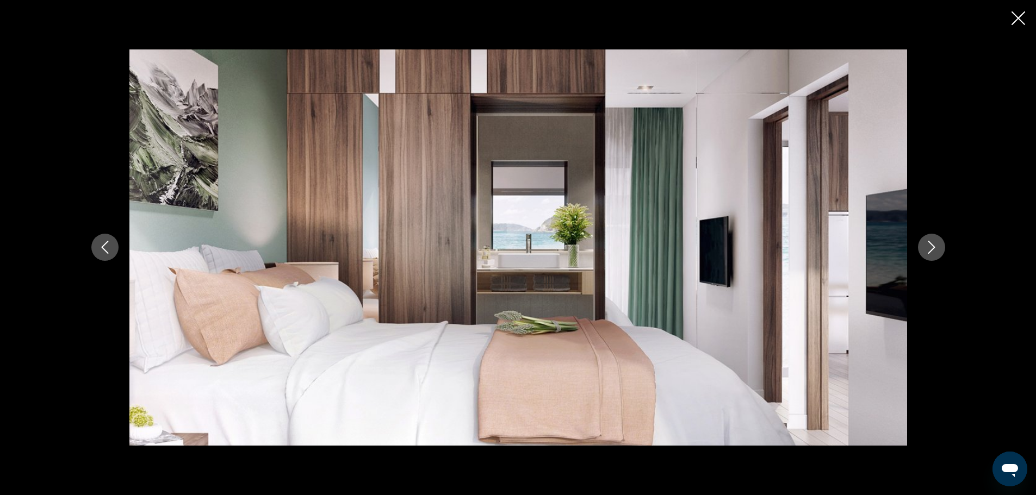
click at [934, 252] on icon "Next image" at bounding box center [931, 247] width 13 height 13
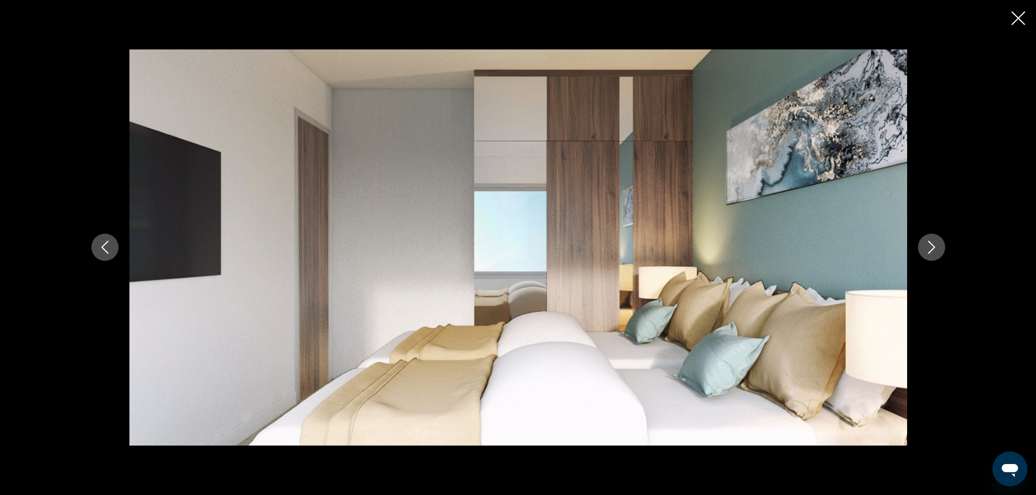
click at [934, 252] on icon "Next image" at bounding box center [931, 247] width 13 height 13
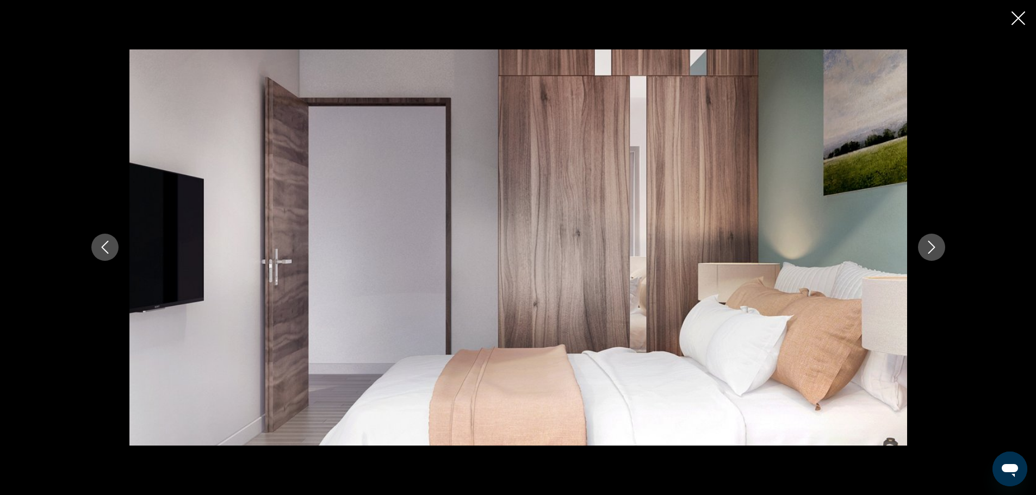
click at [934, 252] on icon "Next image" at bounding box center [931, 247] width 13 height 13
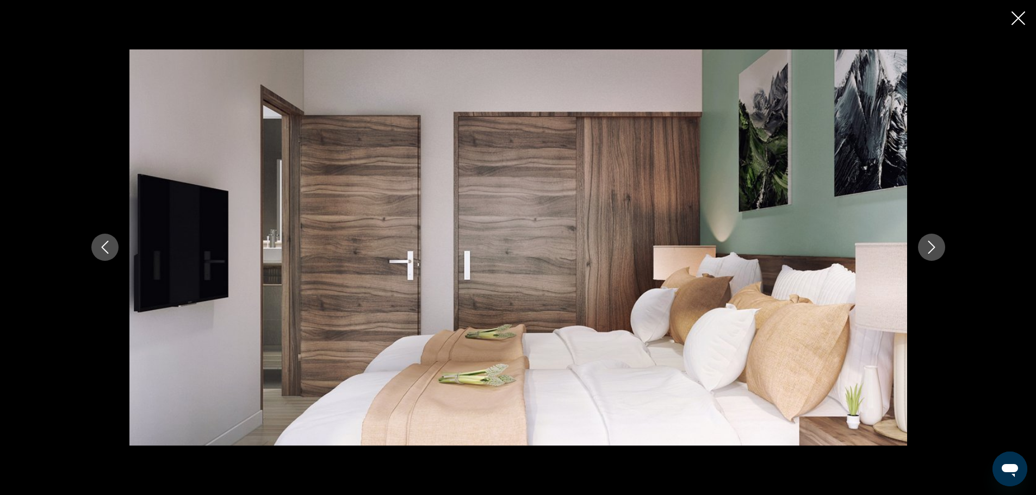
click at [1019, 18] on icon "Close slideshow" at bounding box center [1018, 18] width 14 height 14
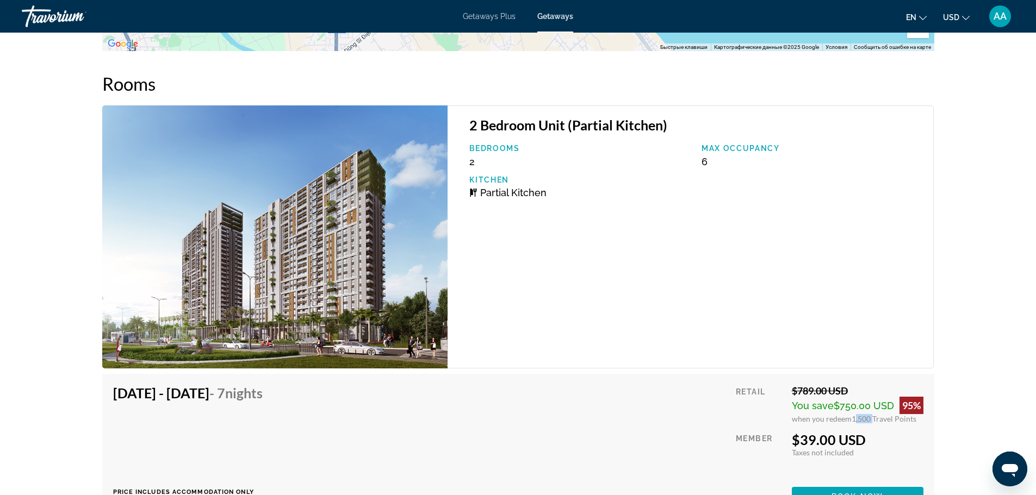
scroll to position [1740, 0]
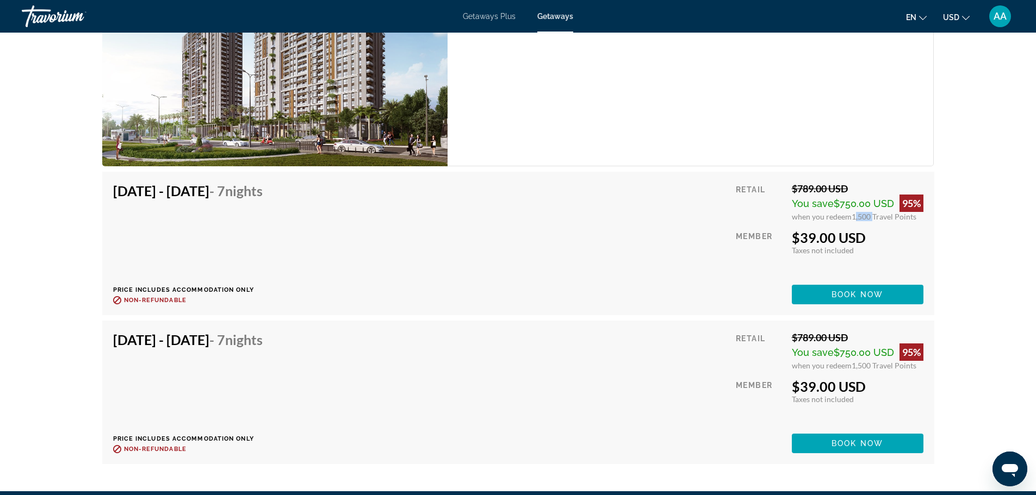
drag, startPoint x: 140, startPoint y: 183, endPoint x: 246, endPoint y: 180, distance: 106.1
click at [246, 183] on h4 "[DATE] - [DATE] - 7 Nights" at bounding box center [188, 191] width 150 height 16
